Goal: Contribute content: Add original content to the website for others to see

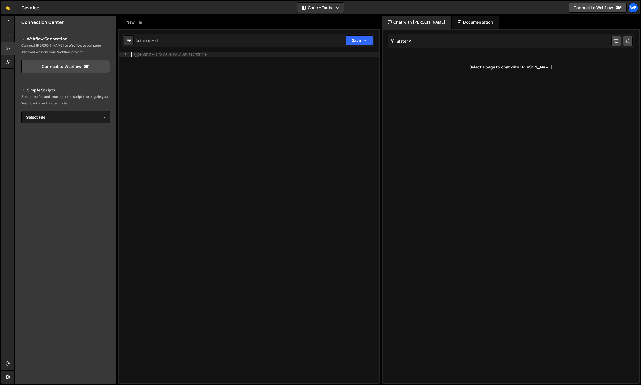
click at [152, 60] on div "Type cmd + s to save your Javascript file." at bounding box center [254, 222] width 248 height 340
paste textarea "});"
type textarea "});"
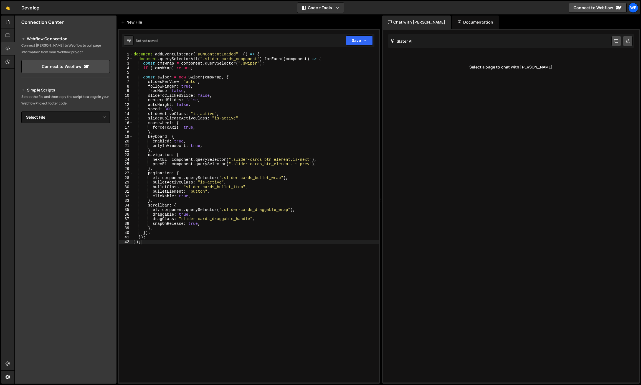
click at [144, 23] on div "New File" at bounding box center [132, 22] width 23 height 6
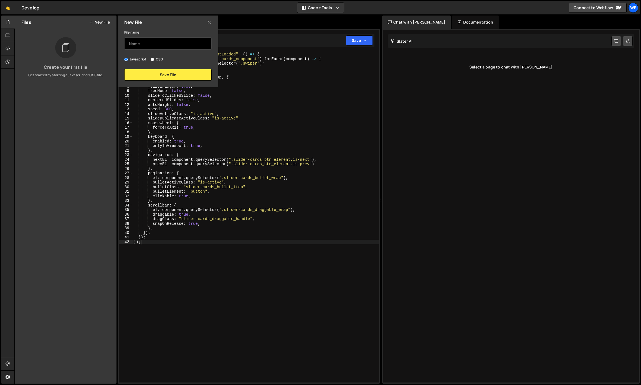
click at [141, 40] on input "text" at bounding box center [167, 43] width 87 height 12
type input "Swiper / Cards"
click at [151, 75] on button "Save File" at bounding box center [167, 75] width 87 height 12
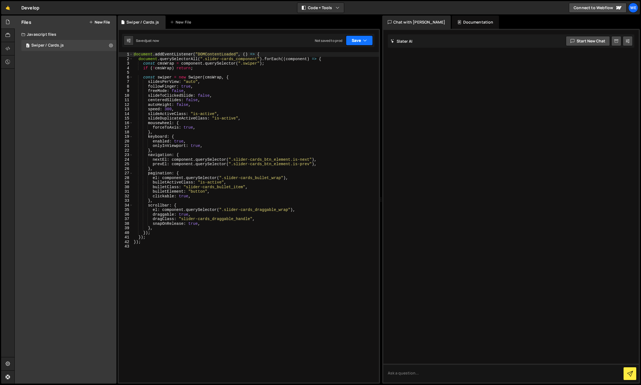
click at [367, 39] on button "Save" at bounding box center [359, 40] width 27 height 10
click at [334, 70] on div "Save to Production S" at bounding box center [341, 72] width 58 height 6
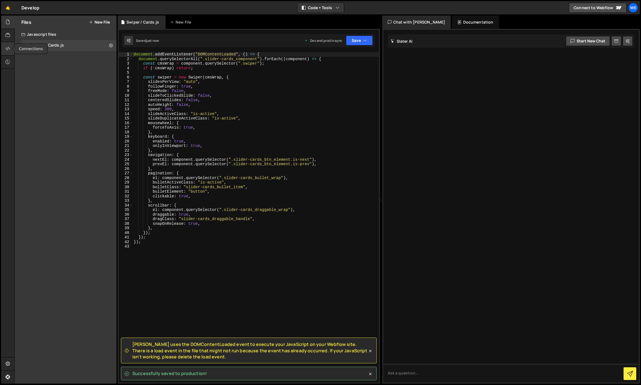
click at [6, 49] on icon at bounding box center [8, 48] width 4 height 6
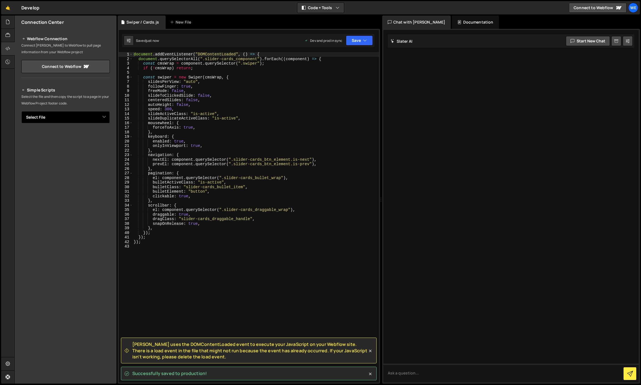
click at [109, 116] on select "Select File Swiper / Cards.js" at bounding box center [65, 117] width 88 height 12
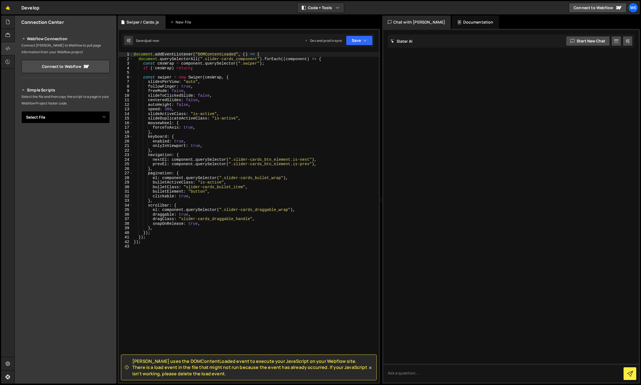
select select "46786"
click at [21, 111] on select "Select File Swiper / Cards.js" at bounding box center [65, 117] width 88 height 12
click at [104, 137] on button "Button group with nested dropdown" at bounding box center [106, 136] width 8 height 12
click at [96, 151] on link "Copy Production js" at bounding box center [86, 155] width 46 height 8
click at [182, 20] on div "New File" at bounding box center [181, 22] width 23 height 6
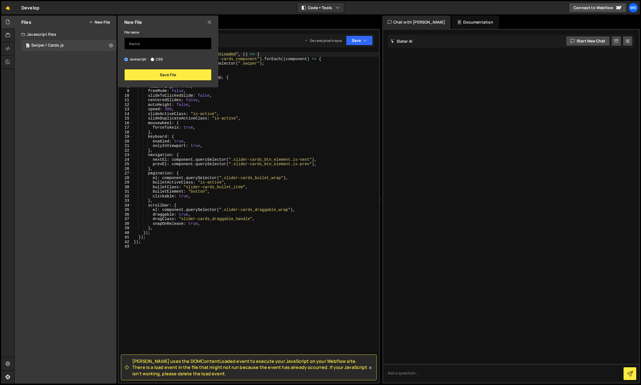
click at [175, 43] on input "text" at bounding box center [167, 43] width 87 height 12
type input "Logos"
click at [198, 78] on button "Save File" at bounding box center [167, 75] width 87 height 12
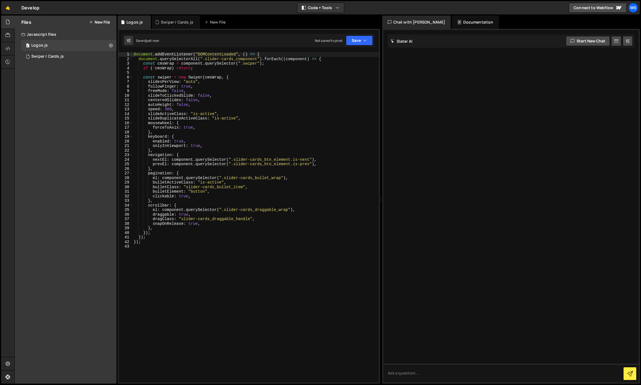
click at [225, 78] on div "document . addEventListener ( "DOMContentLoaded" , ( ) => { document . querySel…" at bounding box center [256, 222] width 246 height 340
type textarea "});"
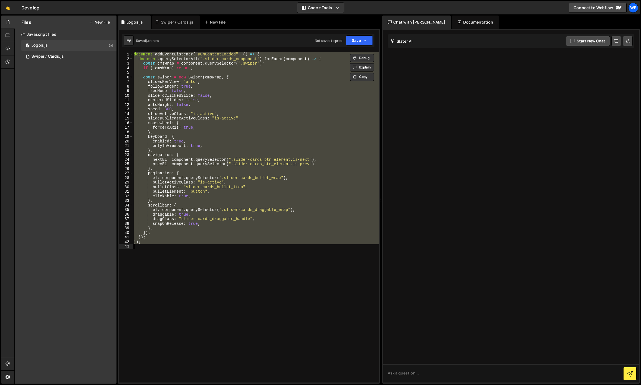
paste textarea
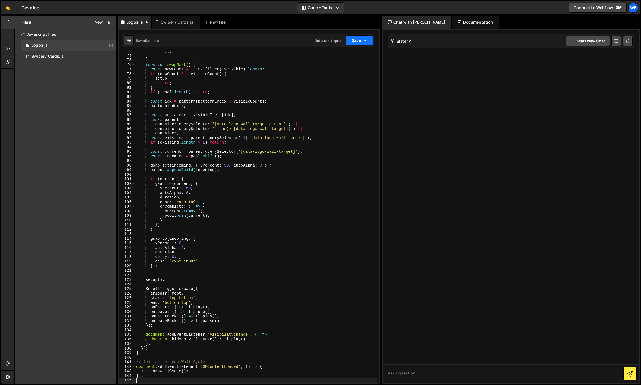
click at [356, 40] on button "Save" at bounding box center [359, 40] width 27 height 10
click at [343, 72] on div "Save to Production S" at bounding box center [341, 72] width 58 height 6
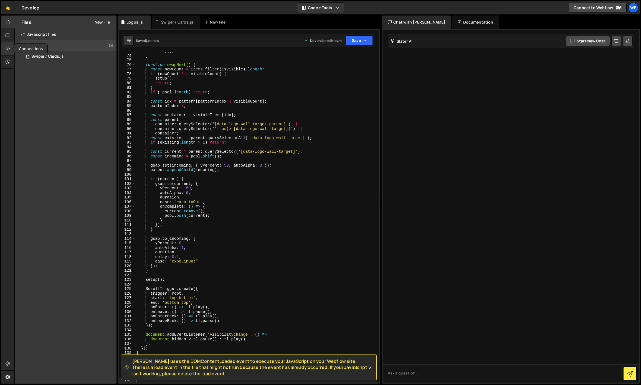
click at [5, 47] on div at bounding box center [8, 48] width 14 height 13
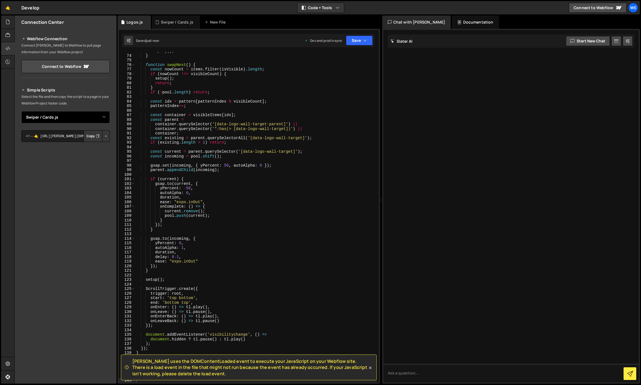
click at [72, 119] on select "Select File Swiper / Cards.js Logos.js" at bounding box center [65, 117] width 88 height 12
select select "46789"
click at [21, 111] on select "Select File Swiper / Cards.js Logos.js" at bounding box center [65, 117] width 88 height 12
click at [108, 134] on button "Button group with nested dropdown" at bounding box center [106, 136] width 8 height 12
click at [95, 155] on link "Copy Production js" at bounding box center [86, 155] width 46 height 8
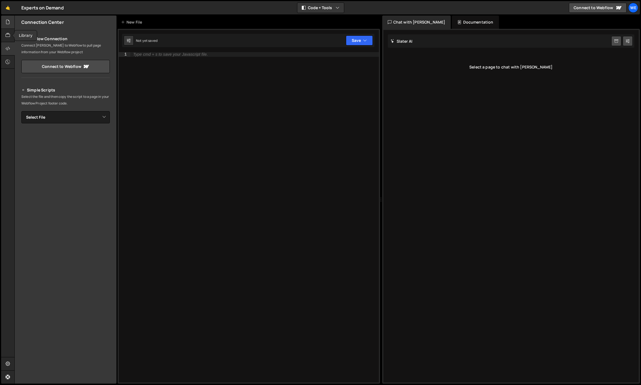
click at [7, 22] on icon at bounding box center [8, 22] width 4 height 6
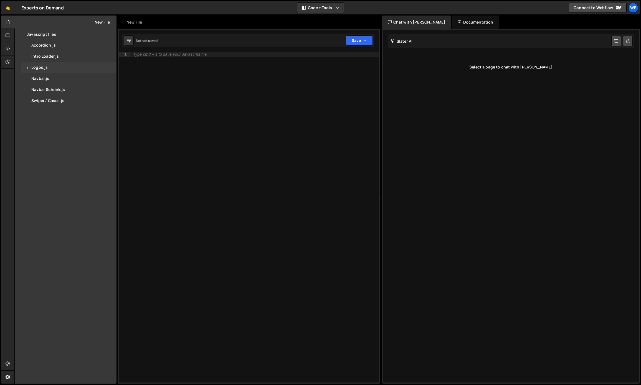
drag, startPoint x: 50, startPoint y: 66, endPoint x: 58, endPoint y: 65, distance: 7.8
click at [50, 66] on div "0 Logos.js 0" at bounding box center [68, 67] width 95 height 11
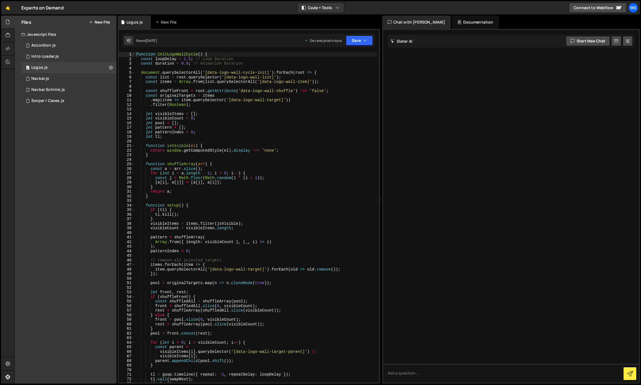
click at [230, 73] on div "function initLogoWallCycle ( ) { const loopDelay = 1.5 ; // Loop Duration const…" at bounding box center [255, 222] width 241 height 340
type textarea "});"
